Goal: Task Accomplishment & Management: Use online tool/utility

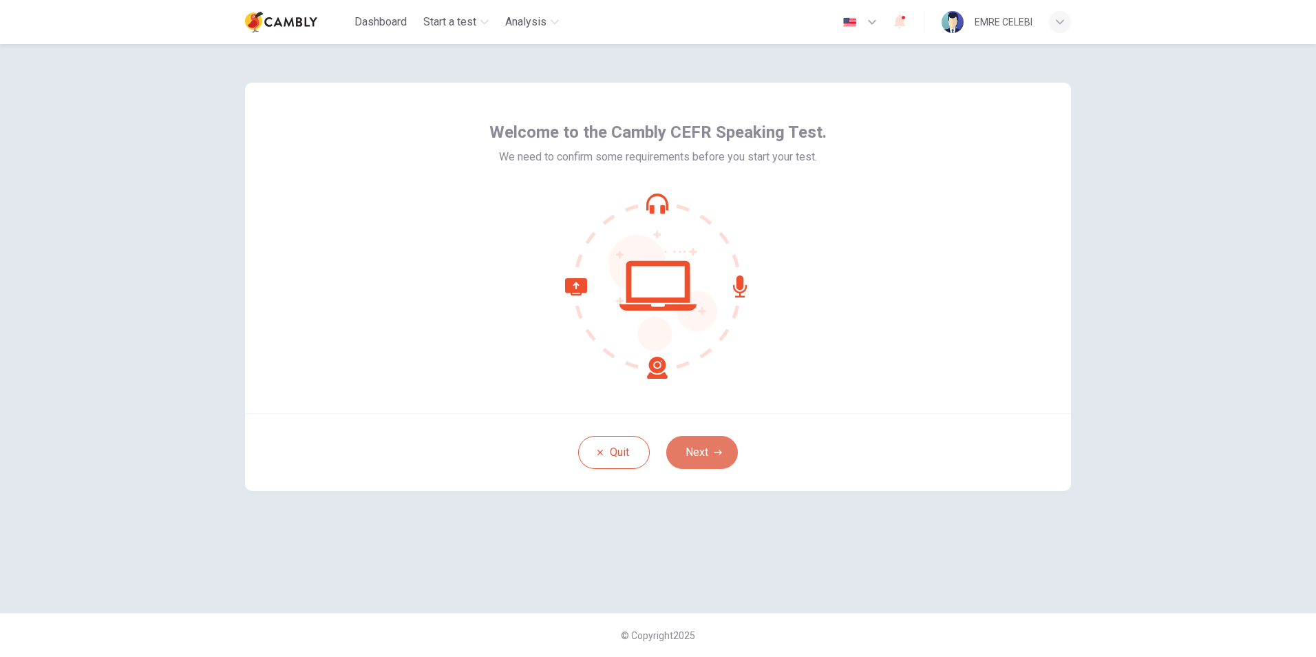
click at [714, 453] on icon "button" at bounding box center [718, 452] width 8 height 8
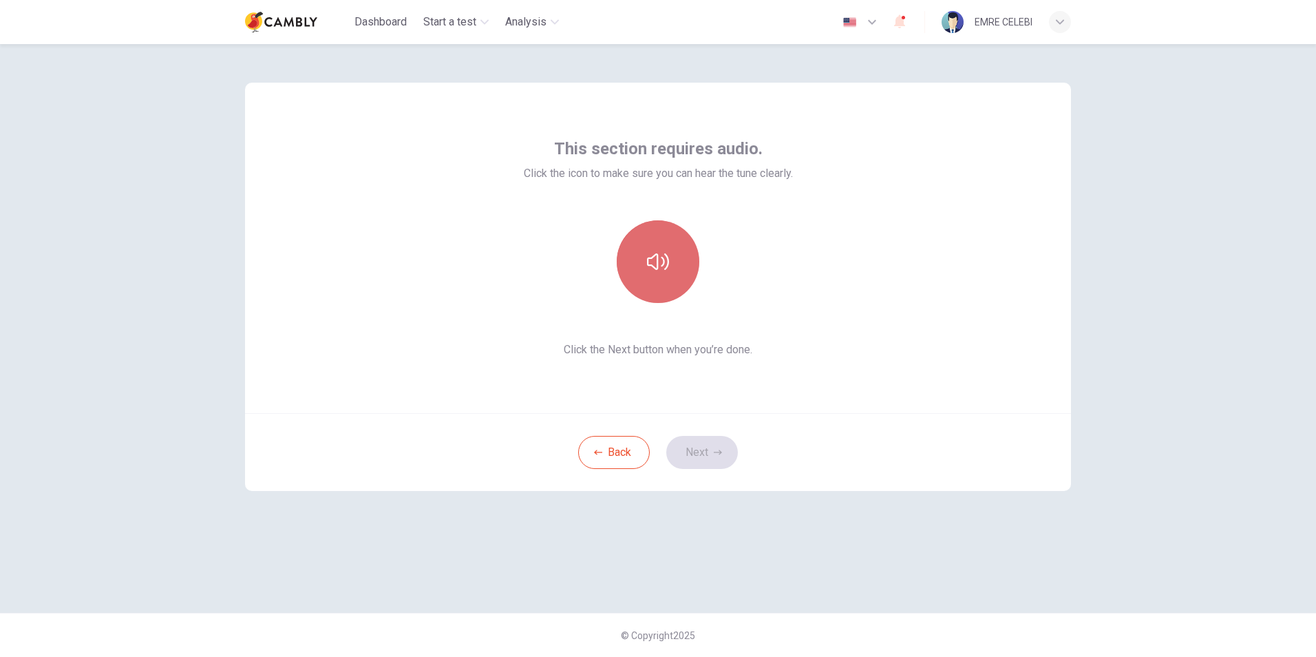
click at [659, 256] on icon "button" at bounding box center [658, 262] width 22 height 22
click at [712, 451] on button "Next" at bounding box center [702, 452] width 72 height 33
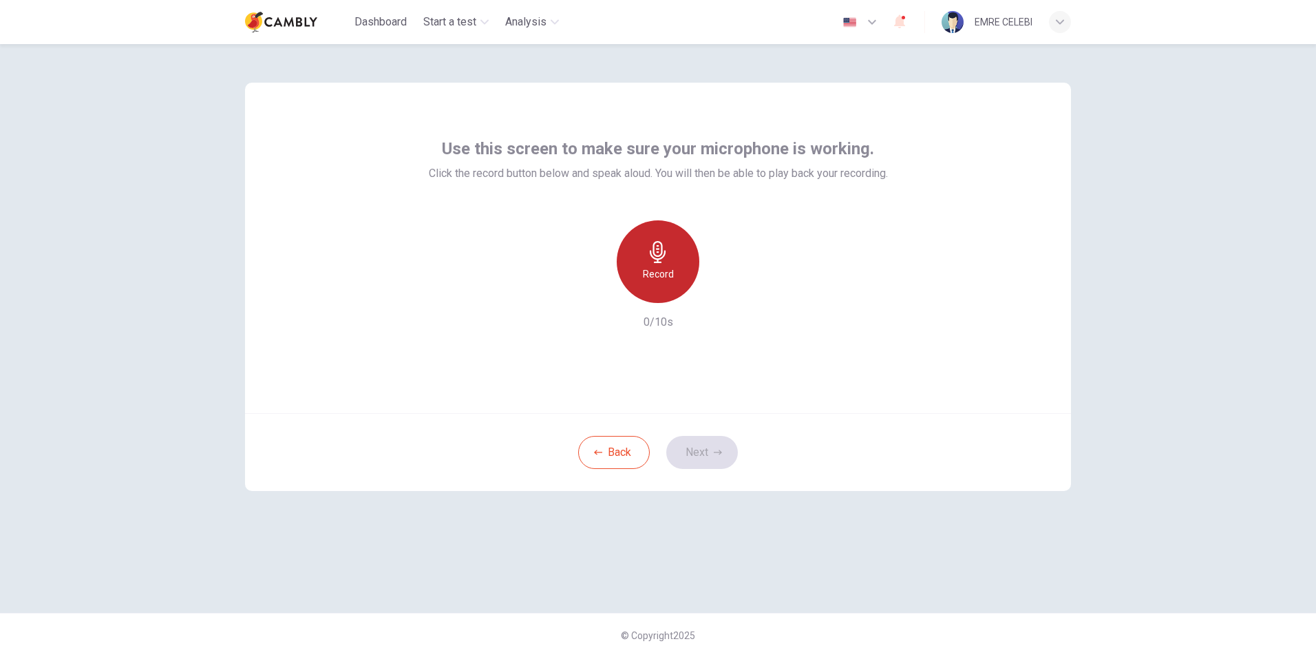
click at [655, 265] on div "Record" at bounding box center [658, 261] width 83 height 83
click at [712, 452] on button "Next" at bounding box center [702, 452] width 72 height 33
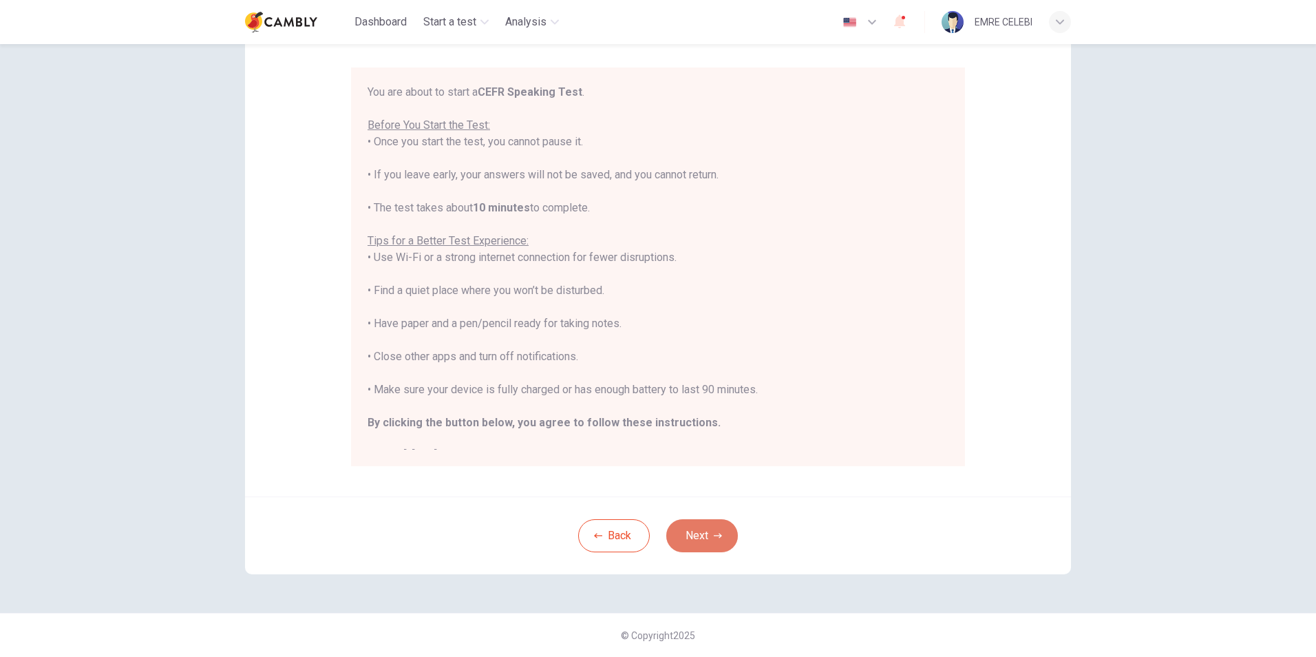
click at [722, 536] on button "Next" at bounding box center [702, 535] width 72 height 33
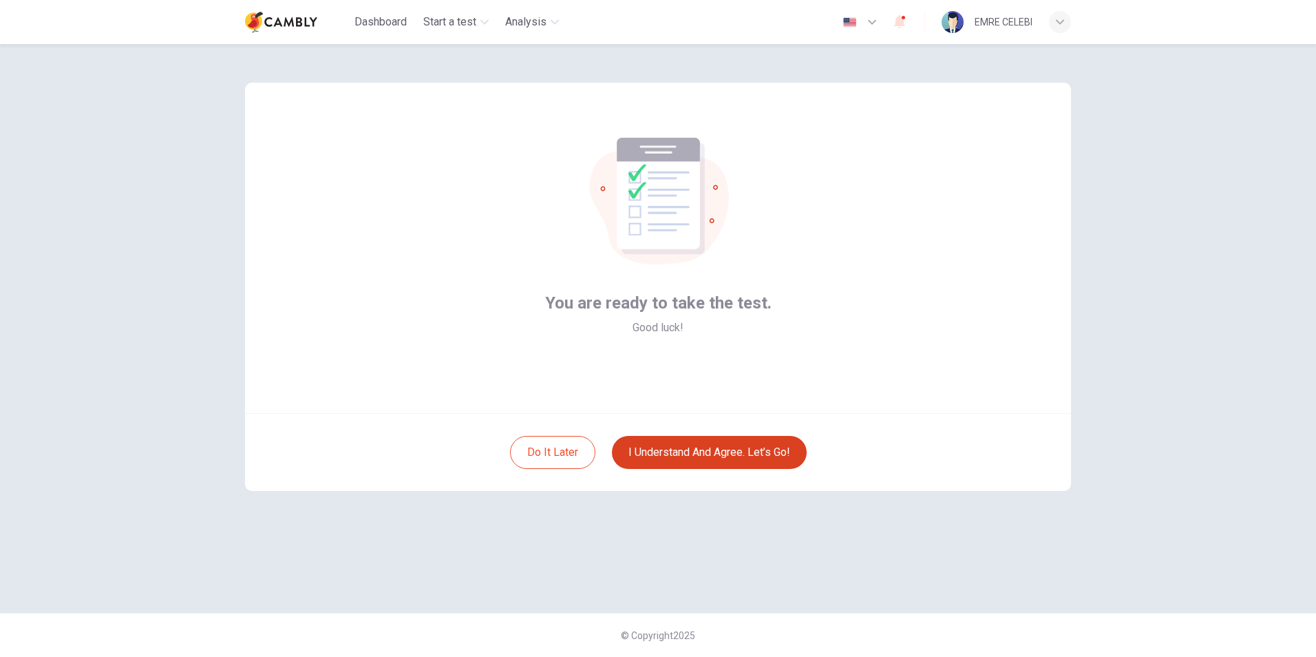
click at [704, 456] on button "I understand and agree. Let’s go!" at bounding box center [709, 452] width 195 height 33
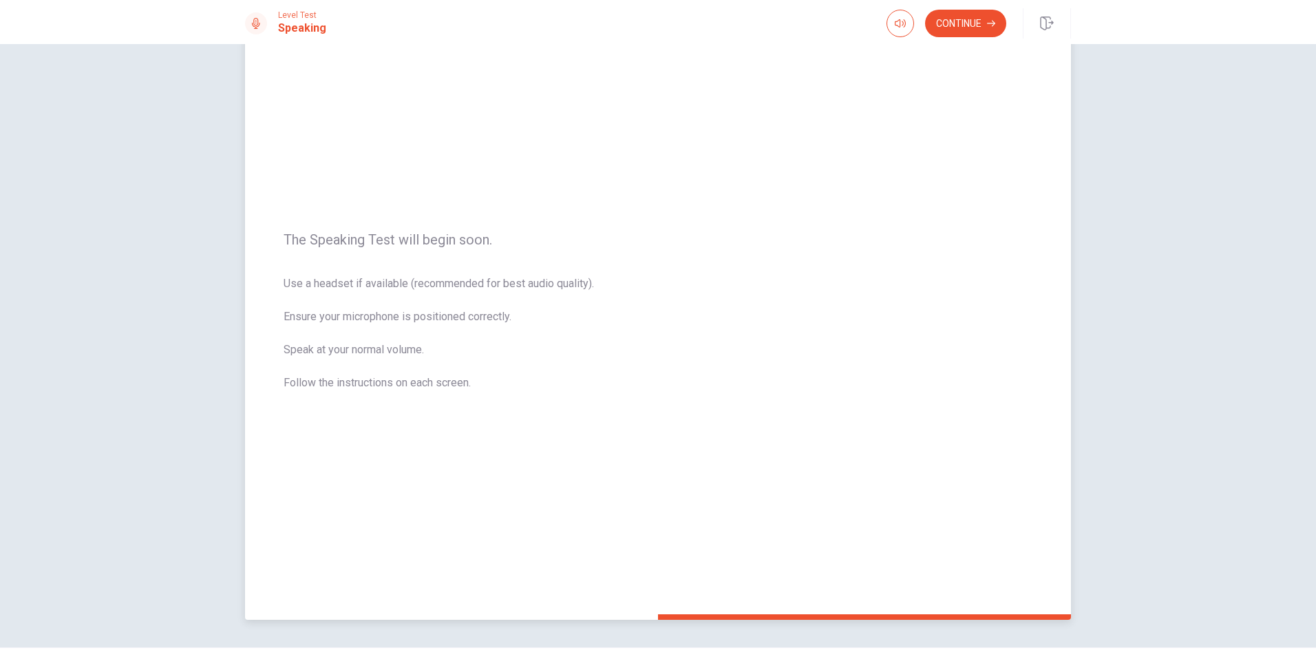
scroll to position [18, 0]
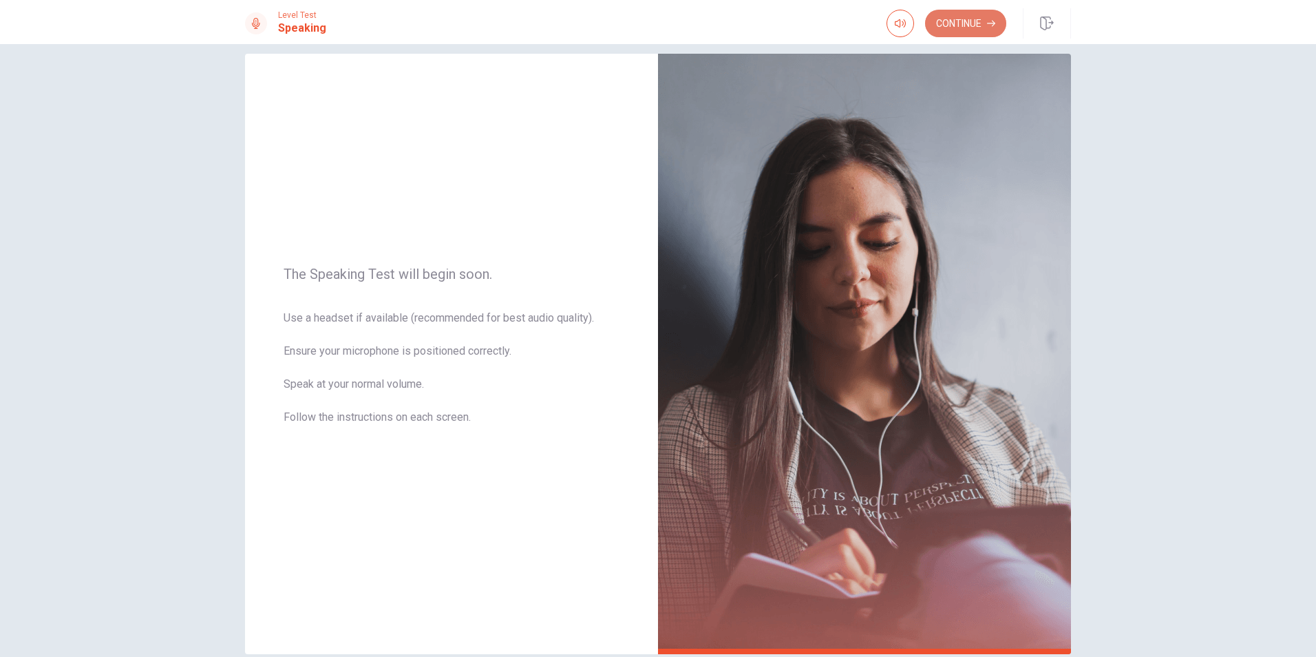
click at [970, 25] on button "Continue" at bounding box center [965, 24] width 81 height 28
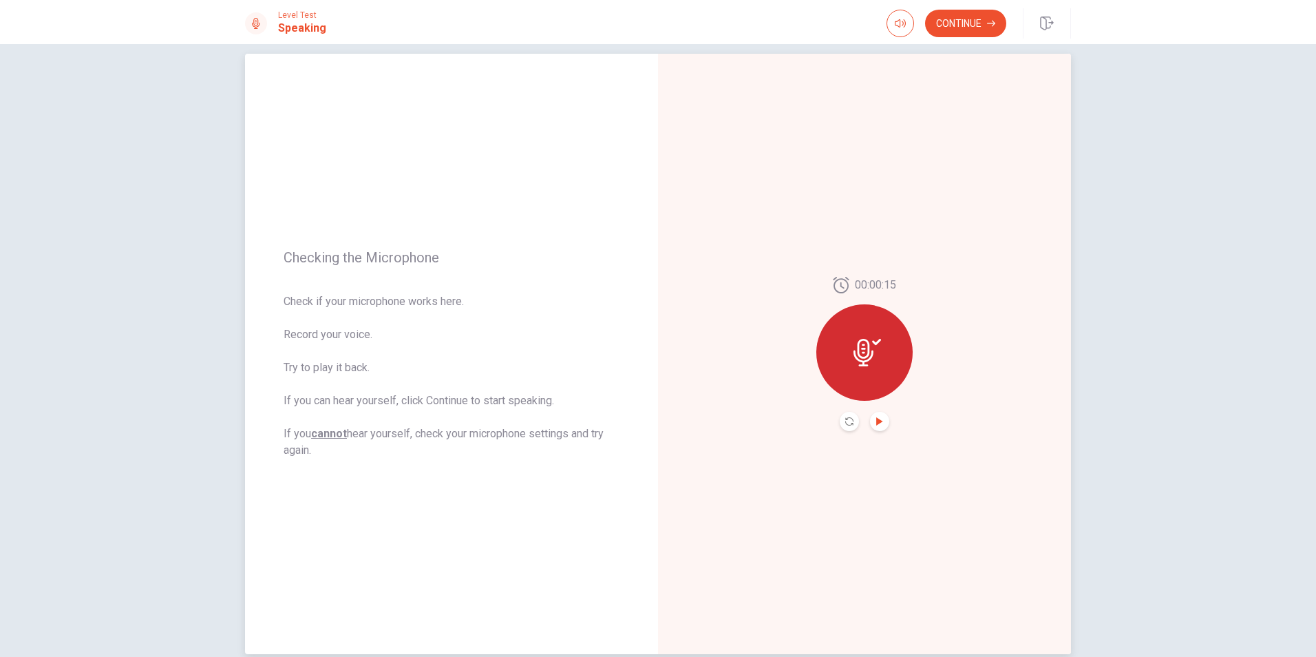
click at [876, 421] on icon "Play Audio" at bounding box center [879, 421] width 6 height 8
click at [967, 25] on button "Continue" at bounding box center [965, 24] width 81 height 28
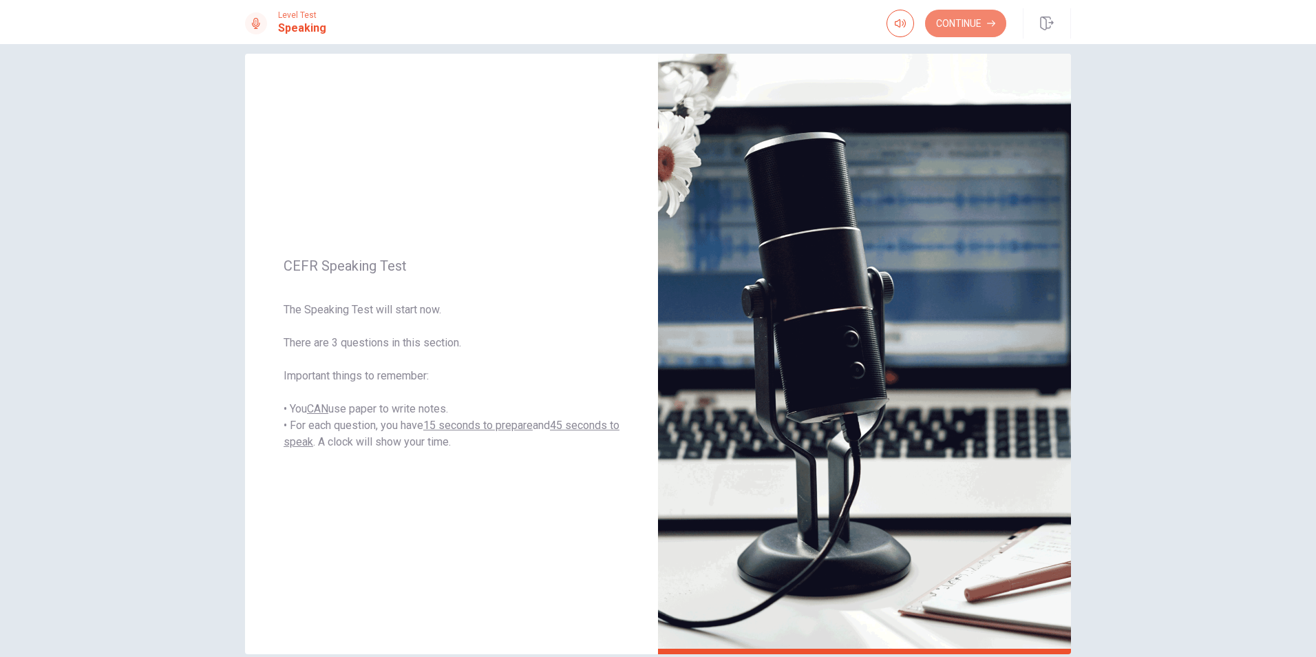
click at [958, 17] on button "Continue" at bounding box center [965, 24] width 81 height 28
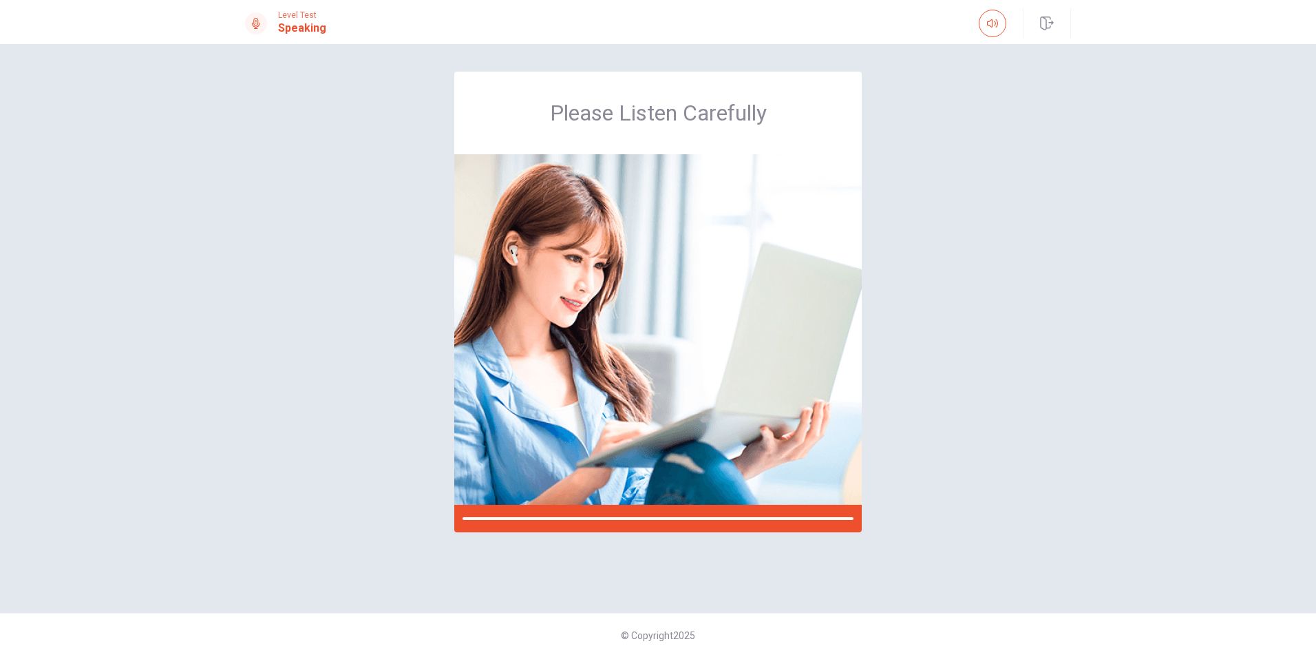
scroll to position [0, 0]
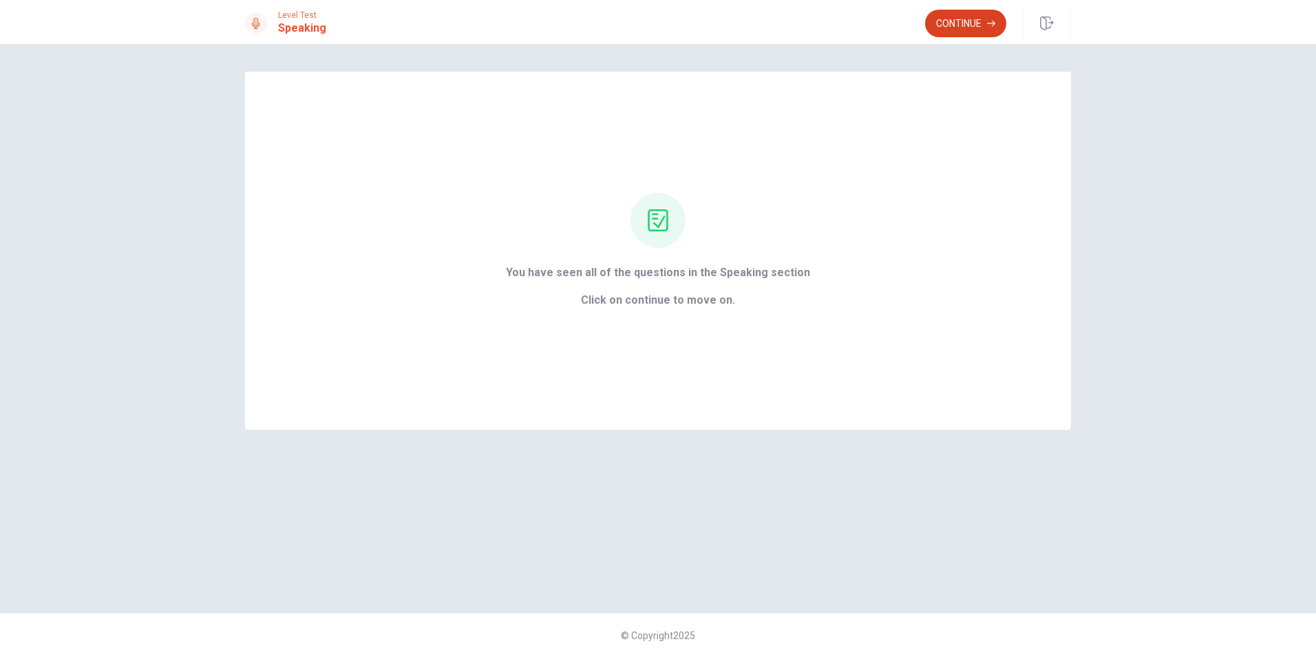
click at [949, 19] on button "Continue" at bounding box center [965, 24] width 81 height 28
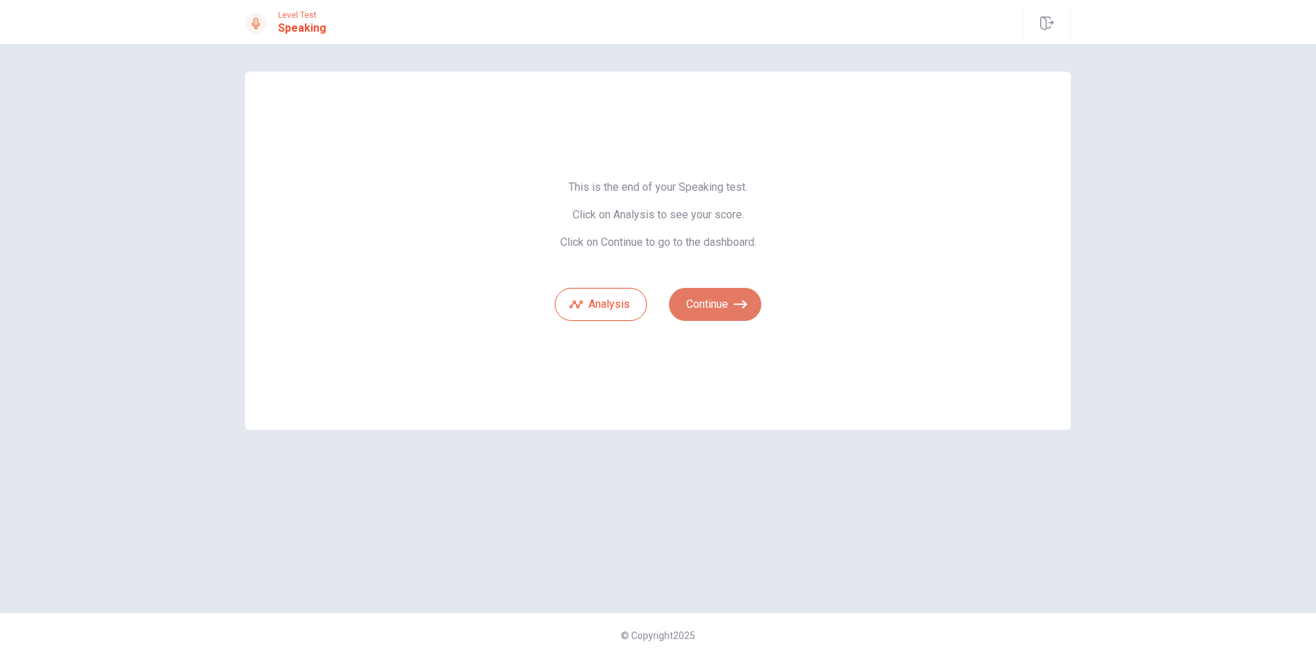
click at [724, 306] on button "Continue" at bounding box center [715, 304] width 92 height 33
